Goal: Navigation & Orientation: Find specific page/section

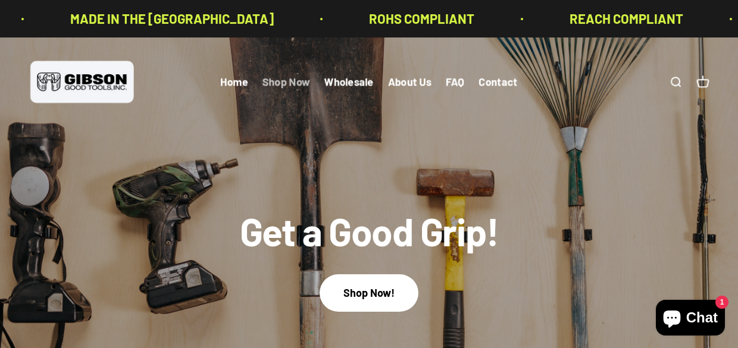
click at [291, 86] on link "Shop Now" at bounding box center [286, 82] width 48 height 13
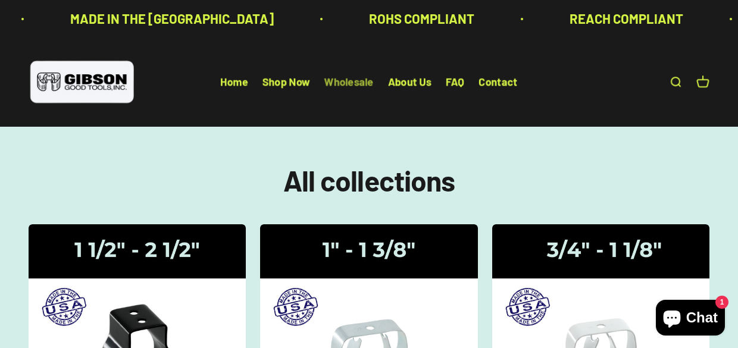
click at [361, 82] on link "Wholesale" at bounding box center [348, 82] width 49 height 13
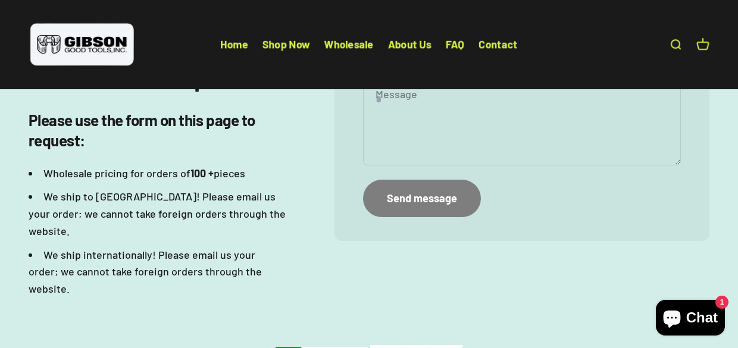
scroll to position [33, 0]
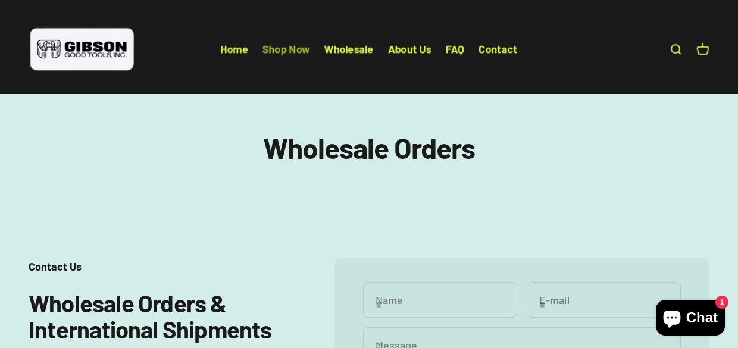
click at [285, 48] on link "Shop Now" at bounding box center [286, 49] width 48 height 13
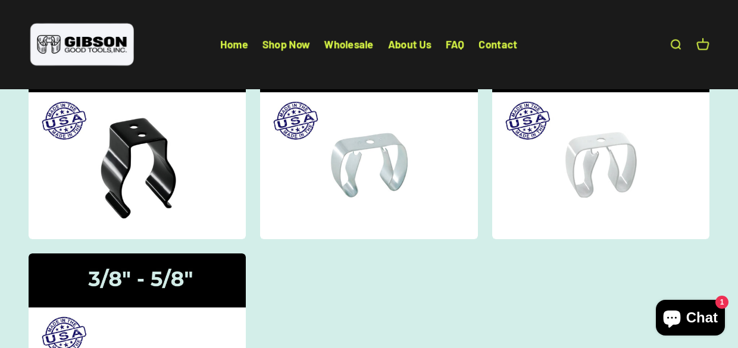
scroll to position [188, 0]
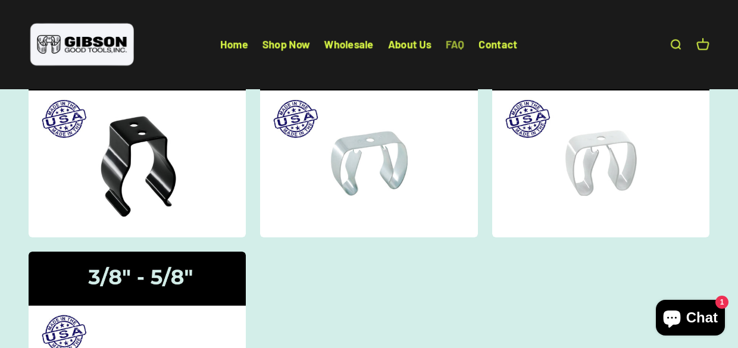
click at [450, 48] on link "FAQ" at bounding box center [455, 43] width 19 height 13
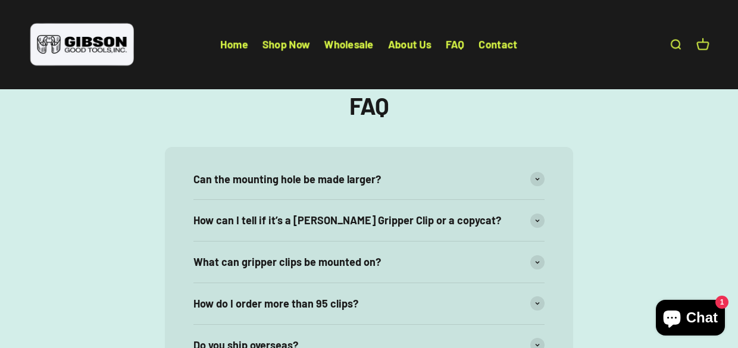
scroll to position [87, 0]
